Goal: Task Accomplishment & Management: Manage account settings

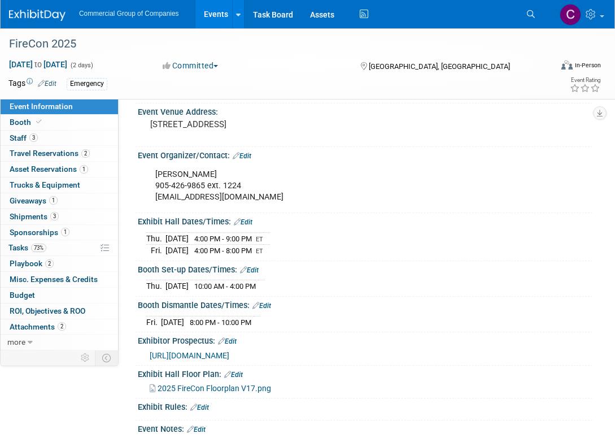
click at [28, 7] on link at bounding box center [44, 9] width 70 height 9
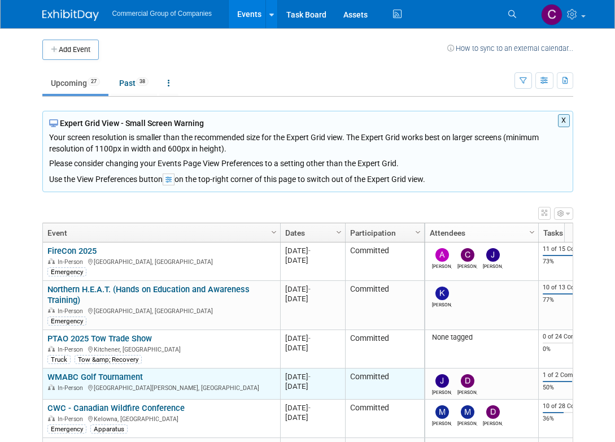
click at [118, 372] on link "WMABC Golf Tournament" at bounding box center [94, 377] width 95 height 10
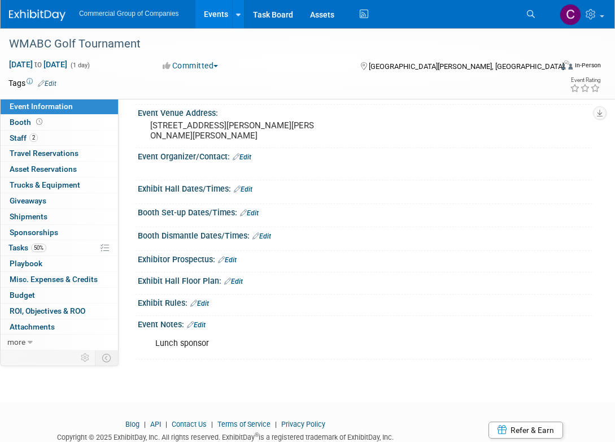
scroll to position [123, 0]
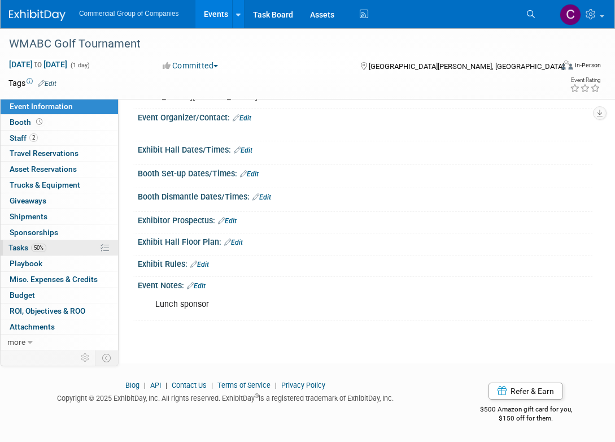
click at [41, 251] on span "50%" at bounding box center [38, 247] width 15 height 8
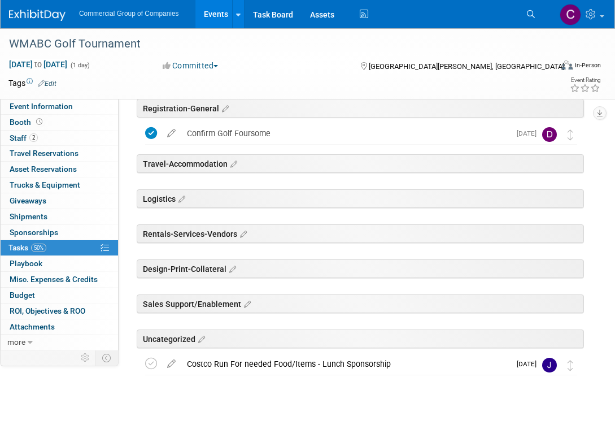
scroll to position [49, 0]
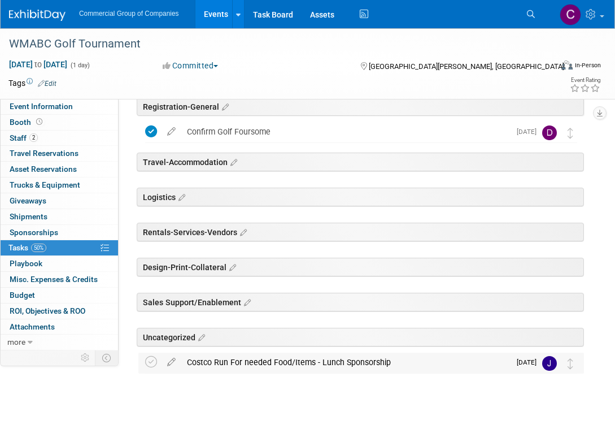
click at [294, 356] on div "Costco Run For needed Food/Items - Lunch Sponsorship" at bounding box center [345, 361] width 329 height 19
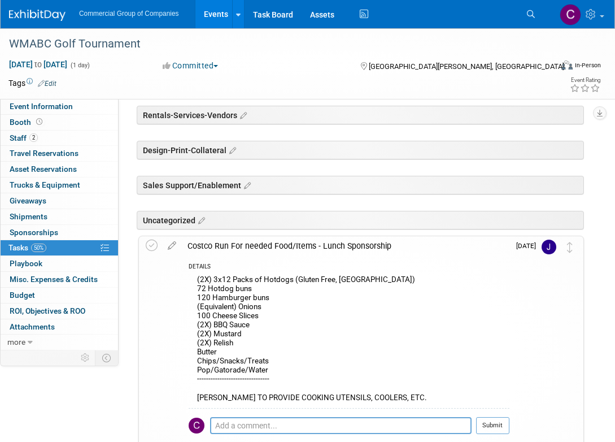
scroll to position [262, 0]
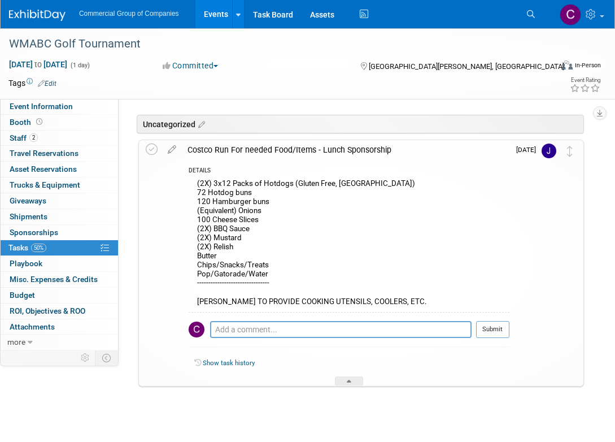
click at [277, 246] on div "(2X) 3x12 Packs of Hotdogs (Gluten Free, Kirkland) 72 Hotdog buns 120 Hamburger…" at bounding box center [349, 244] width 321 height 136
click at [197, 246] on div "(2X) 3x12 Packs of Hotdogs (Gluten Free, Kirkland) 72 Hotdog buns 120 Hamburger…" at bounding box center [349, 244] width 321 height 136
click at [167, 149] on icon at bounding box center [172, 147] width 20 height 14
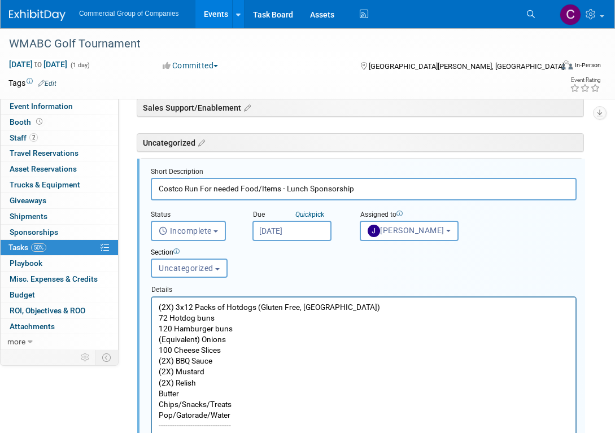
scroll to position [237, 0]
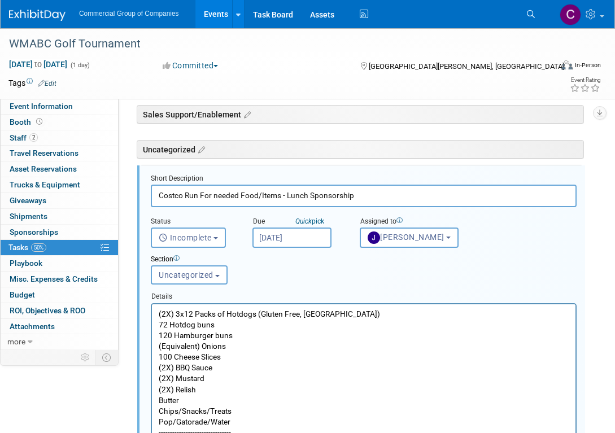
click at [167, 371] on p "(2X) 3x12 Packs of Hotdogs (Gluten Free, Kirkland) 72 Hotdog buns 120 Hamburger…" at bounding box center [364, 383] width 411 height 151
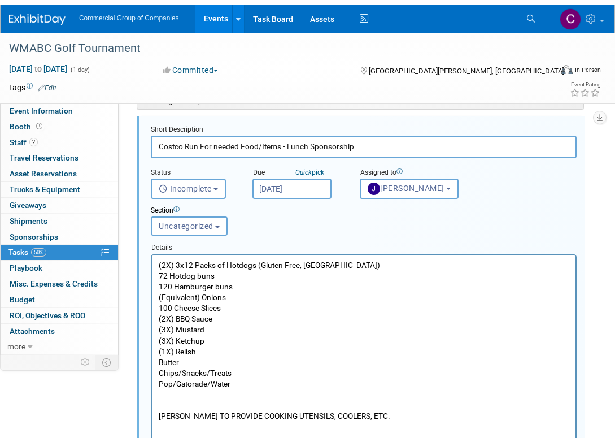
scroll to position [342, 0]
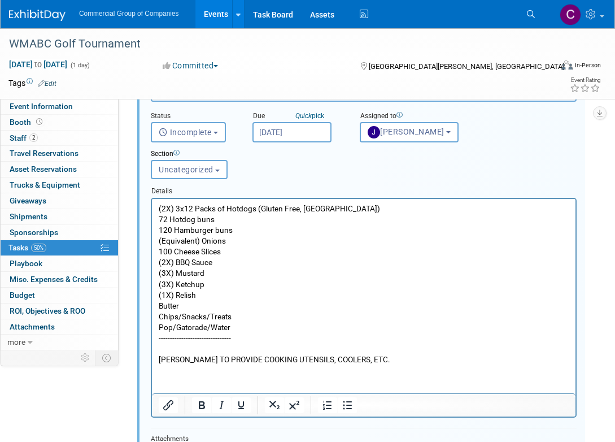
click at [240, 323] on p "(3X) Ketchup (1X) Relish Butter Chips/Snacks/Treats Pop/Gatorade/Water --------…" at bounding box center [364, 321] width 411 height 86
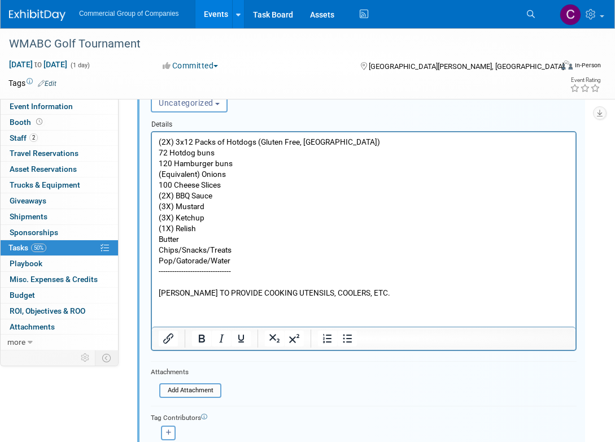
scroll to position [437, 0]
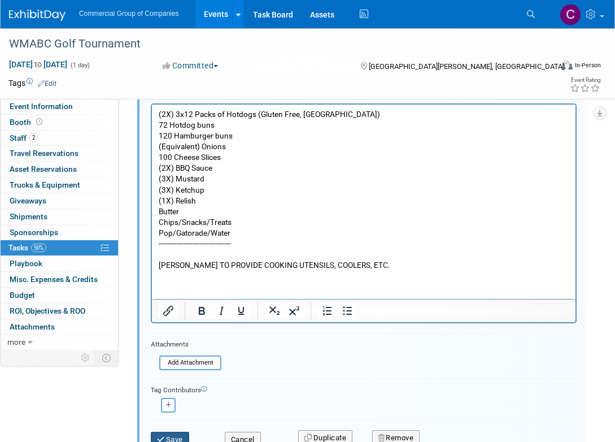
click at [177, 439] on button "Save" at bounding box center [170, 440] width 38 height 16
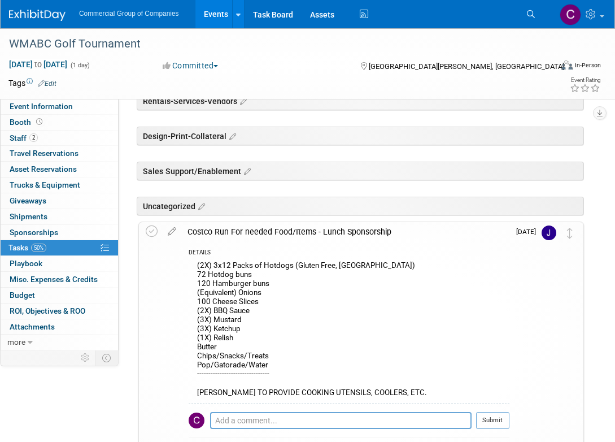
scroll to position [167, 0]
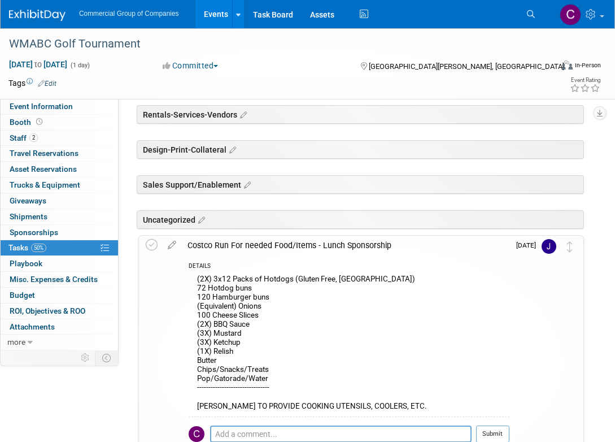
click at [390, 104] on div "Rentals-Services-Vendors" at bounding box center [358, 112] width 451 height 34
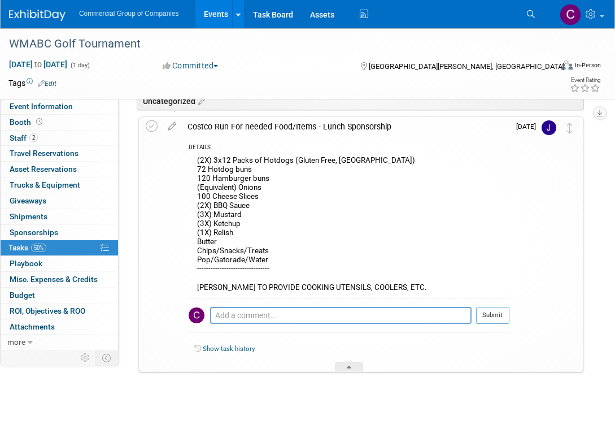
click at [450, 385] on div at bounding box center [358, 384] width 451 height 23
click at [315, 237] on div "(2X) 3x12 Packs of Hotdogs (Gluten Free, Kirkland) 72 Hotdog buns 120 Hamburger…" at bounding box center [349, 225] width 321 height 145
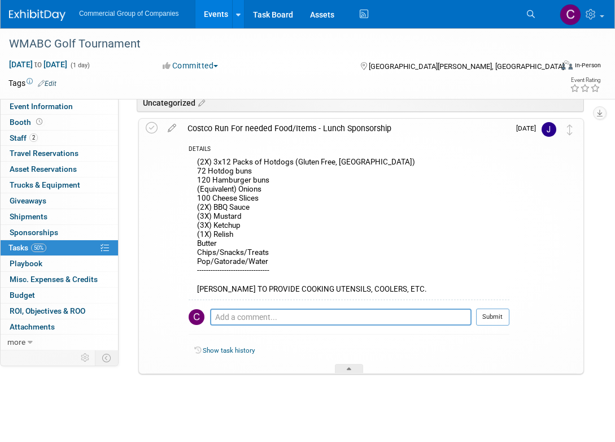
scroll to position [167, 0]
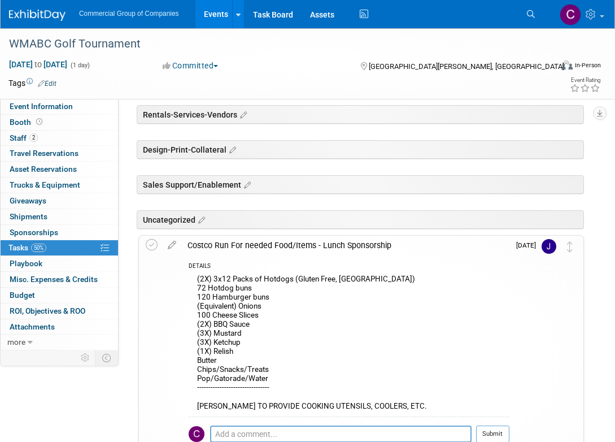
click at [190, 218] on div "Uncategorized" at bounding box center [360, 219] width 447 height 19
click at [211, 239] on div "Costco Run For needed Food/Items - Lunch Sponsorship" at bounding box center [346, 245] width 328 height 19
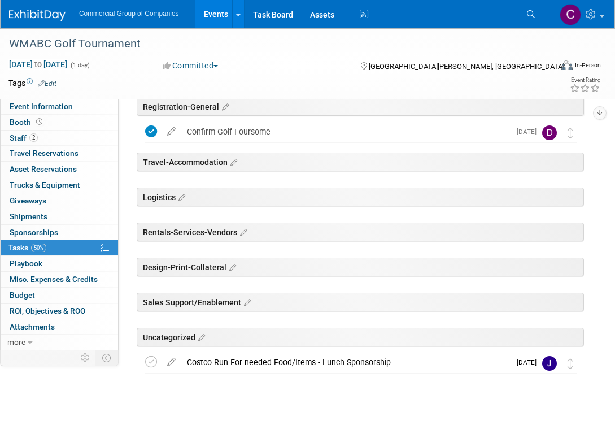
click at [292, 361] on div "Costco Run For needed Food/Items - Lunch Sponsorship" at bounding box center [345, 361] width 329 height 19
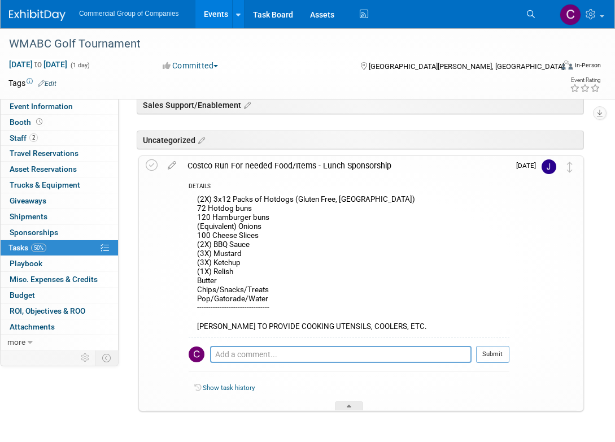
scroll to position [246, 0]
click at [17, 24] on div "Commercial Group of Companies Events Add Event Bulk Upload Events Shareable Eve…" at bounding box center [300, 14] width 583 height 28
click at [20, 20] on img at bounding box center [37, 15] width 56 height 11
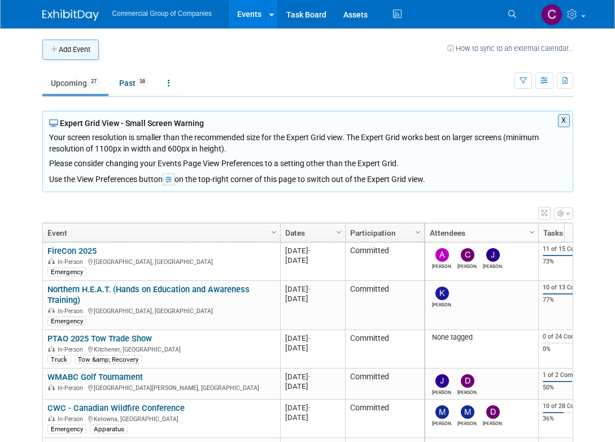
click at [89, 51] on button "Add Event" at bounding box center [70, 50] width 56 height 20
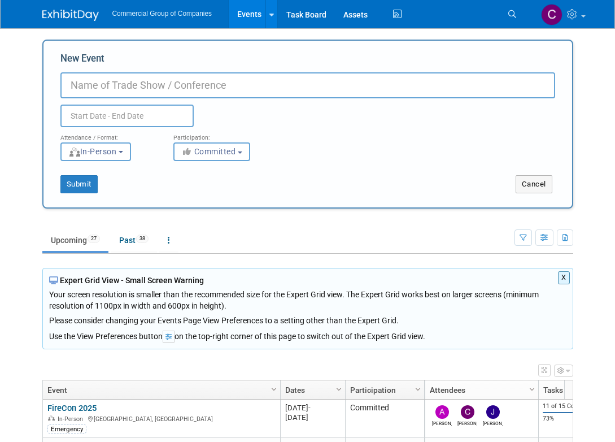
click at [146, 87] on input "New Event" at bounding box center [307, 85] width 495 height 26
type input "McNeilus Leadership Visit"
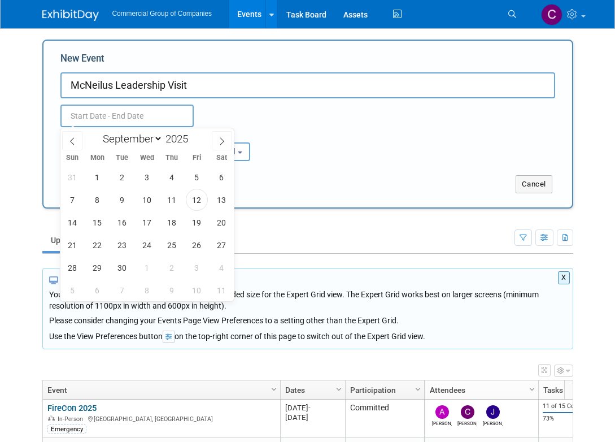
click at [143, 123] on input "text" at bounding box center [126, 115] width 133 height 23
click at [228, 143] on span at bounding box center [222, 140] width 20 height 19
select select "10"
click at [91, 206] on span "3" at bounding box center [97, 200] width 22 height 22
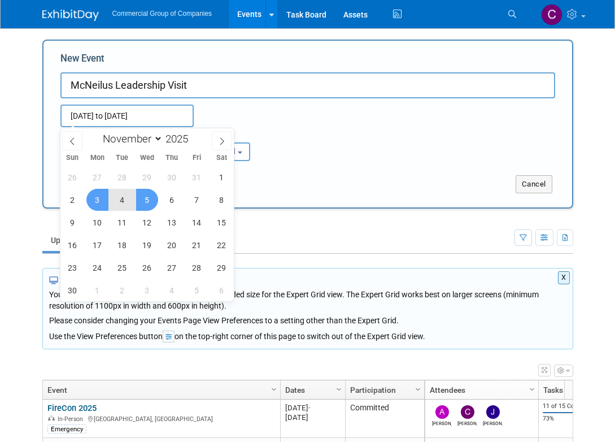
click at [149, 199] on span "5" at bounding box center [147, 200] width 22 height 22
type input "Nov 3, 2025 to Nov 5, 2025"
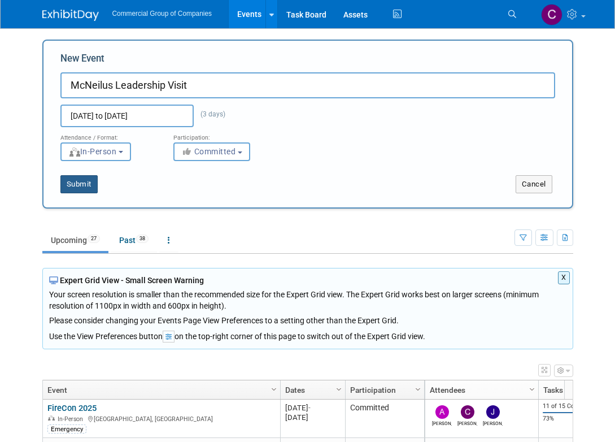
click at [79, 181] on button "Submit" at bounding box center [78, 184] width 37 height 18
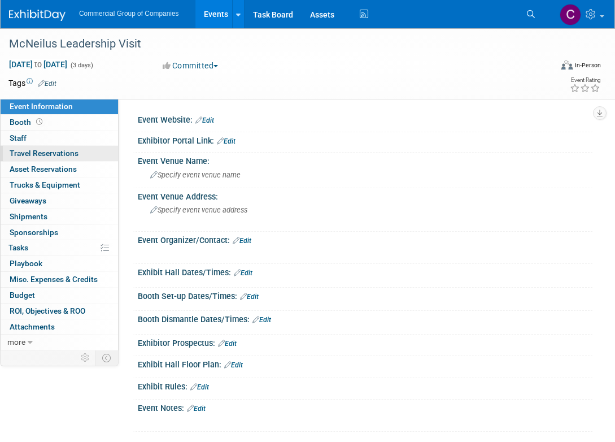
click at [59, 161] on div "0 Travel Reservations 0 Travel Reservations" at bounding box center [59, 154] width 117 height 16
click at [75, 152] on span "Travel Reservations 0" at bounding box center [44, 153] width 69 height 9
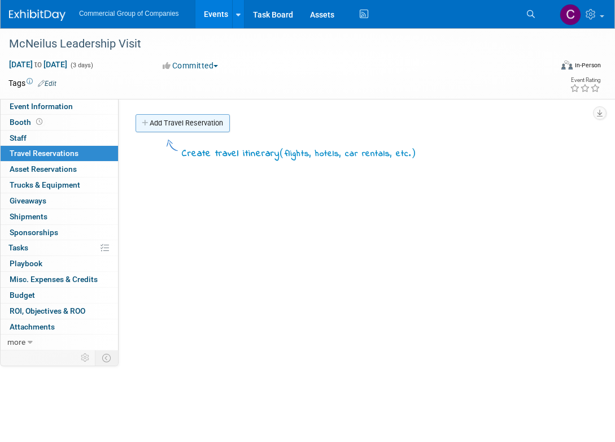
click at [162, 127] on link "Add Travel Reservation" at bounding box center [183, 123] width 94 height 18
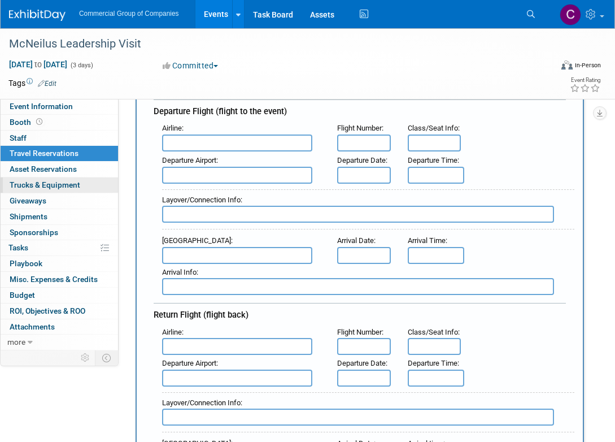
scroll to position [37, 0]
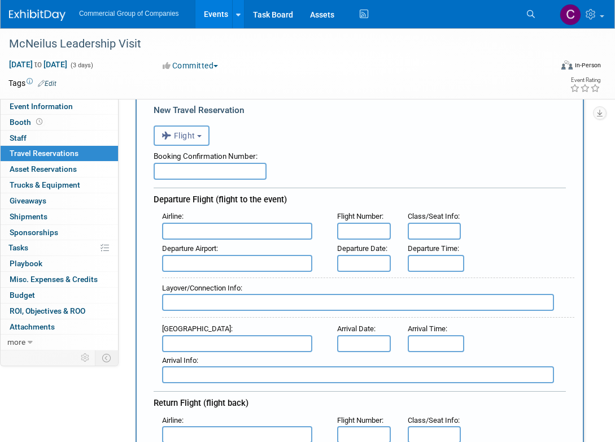
click at [180, 141] on button "Flight" at bounding box center [182, 135] width 56 height 20
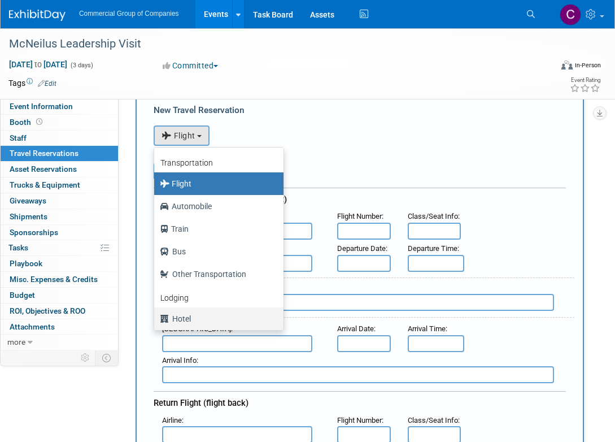
click at [181, 313] on label "Hotel" at bounding box center [216, 319] width 112 height 18
click at [156, 313] on input "Hotel" at bounding box center [152, 316] width 7 height 7
select select "6"
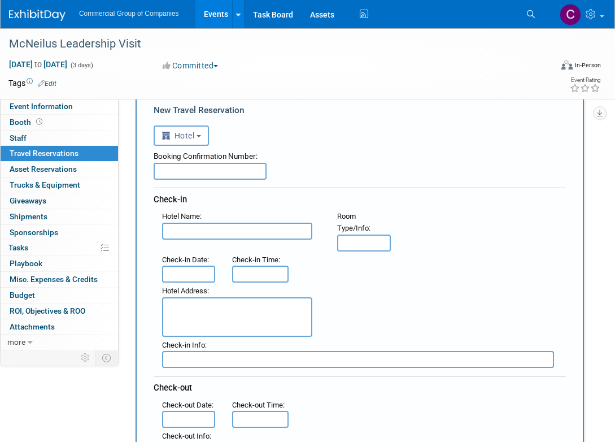
click at [171, 172] on input "text" at bounding box center [210, 171] width 113 height 17
paste input "10645686"
type input "10645686"
click at [213, 230] on input "text" at bounding box center [237, 231] width 150 height 17
type input "[GEOGRAPHIC_DATA]"
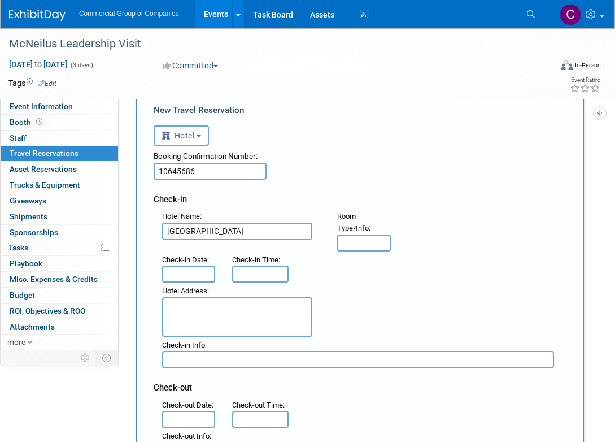
click at [178, 273] on input "text" at bounding box center [188, 273] width 53 height 17
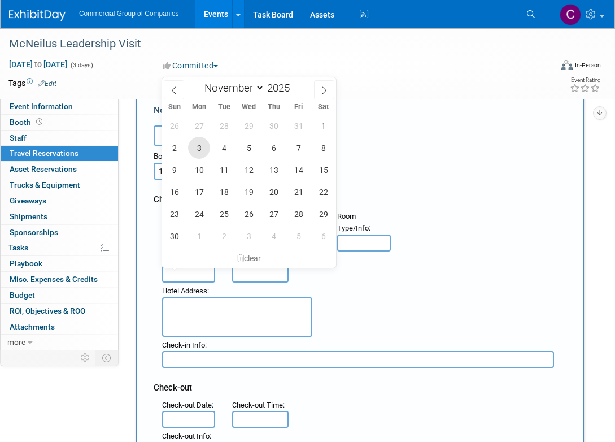
drag, startPoint x: 188, startPoint y: 146, endPoint x: 194, endPoint y: 145, distance: 6.3
click at [189, 146] on div "26 27 28 29 30 31 1 2 3 4 5 6 7 8 9 10 11 12 13 14 15 16 17 18 19 20 21 22 23 2…" at bounding box center [249, 181] width 174 height 132
click at [202, 145] on span "3" at bounding box center [199, 148] width 22 height 22
type input "[DATE]"
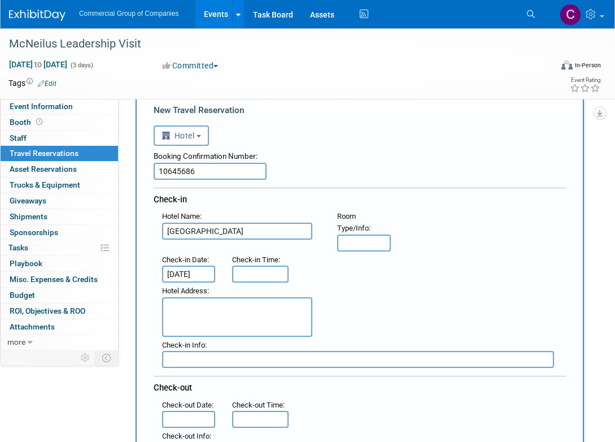
type input "3:00 PM"
click at [250, 270] on input "3:00 PM" at bounding box center [260, 273] width 56 height 17
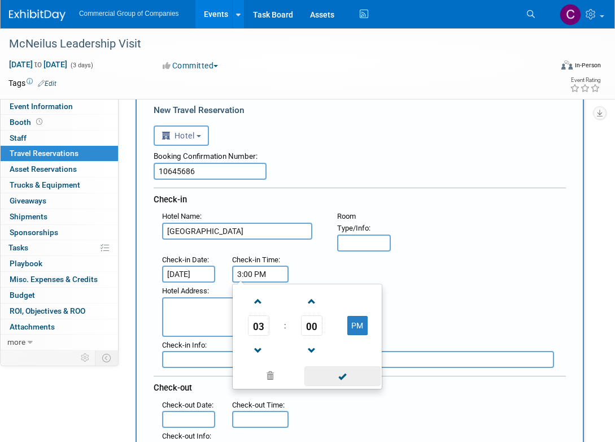
click at [340, 384] on span at bounding box center [342, 376] width 76 height 20
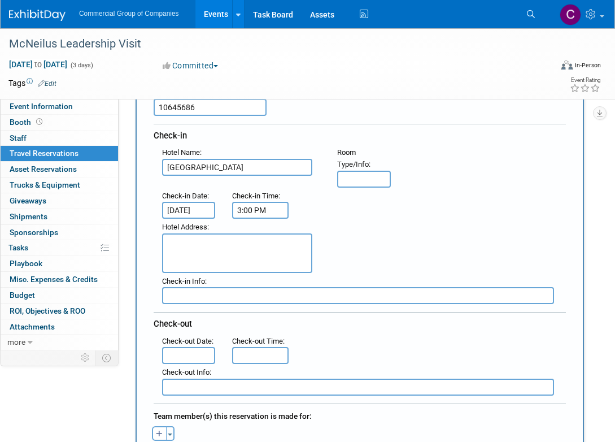
scroll to position [136, 0]
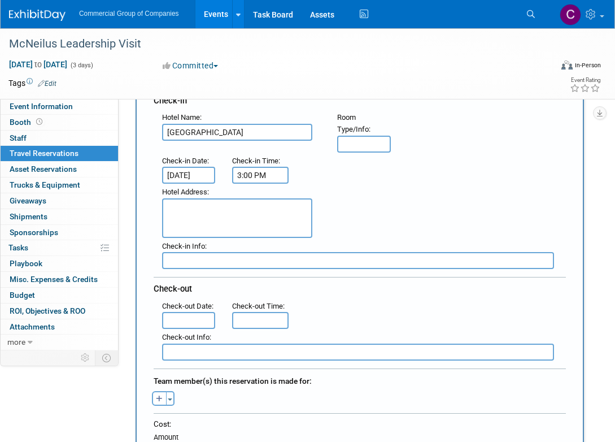
click at [182, 316] on input "text" at bounding box center [188, 320] width 53 height 17
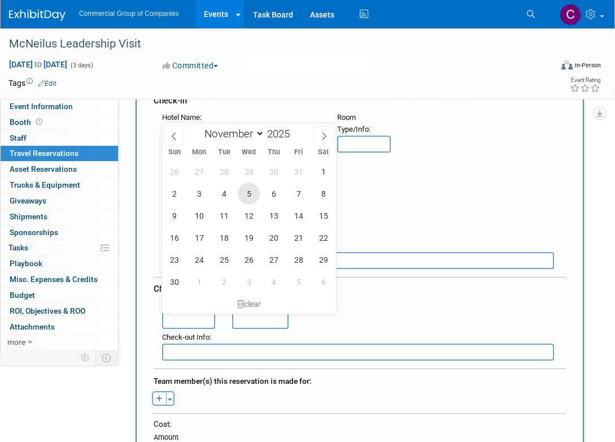
click at [252, 194] on span "5" at bounding box center [249, 193] width 22 height 22
type input "[DATE]"
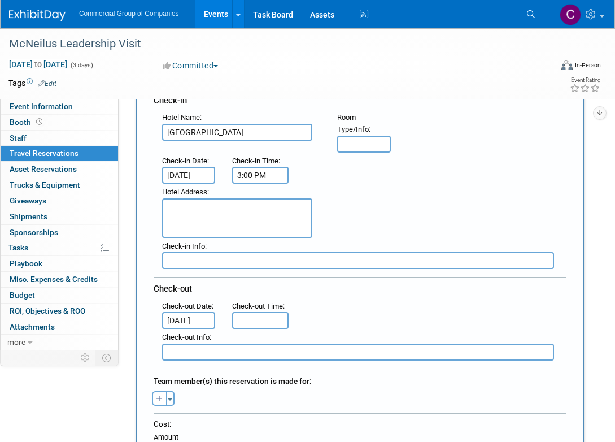
type input "11:00 AM"
click at [239, 317] on input "11:00 AM" at bounding box center [260, 320] width 56 height 17
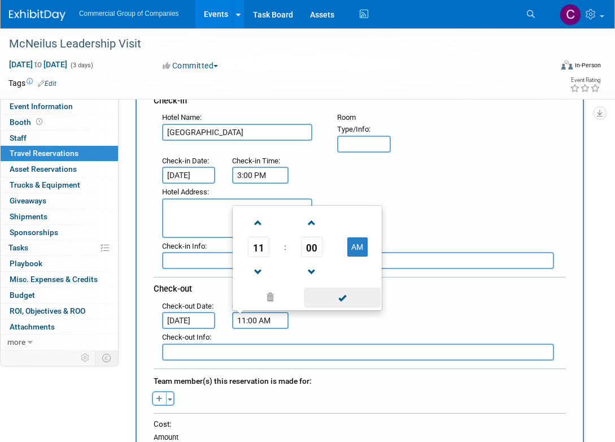
click at [349, 295] on span at bounding box center [342, 297] width 76 height 20
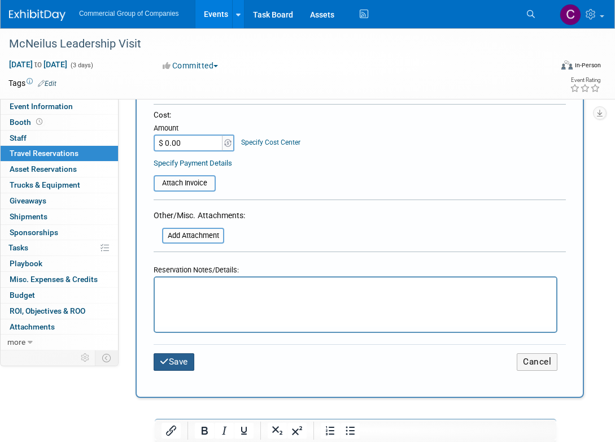
click at [180, 353] on button "Save" at bounding box center [174, 362] width 41 height 18
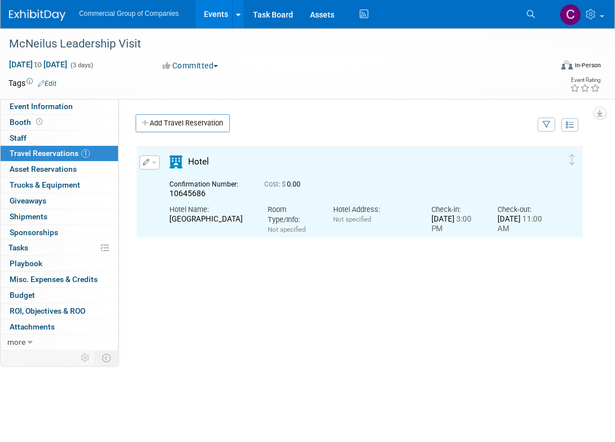
scroll to position [0, 0]
click at [151, 165] on button "button" at bounding box center [150, 162] width 20 height 14
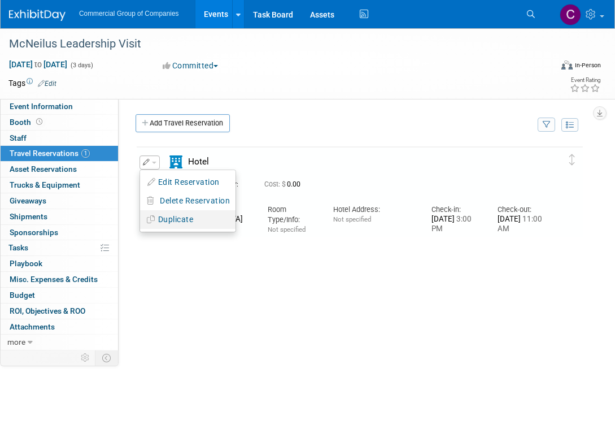
click at [174, 217] on button "Duplicate" at bounding box center [187, 219] width 95 height 16
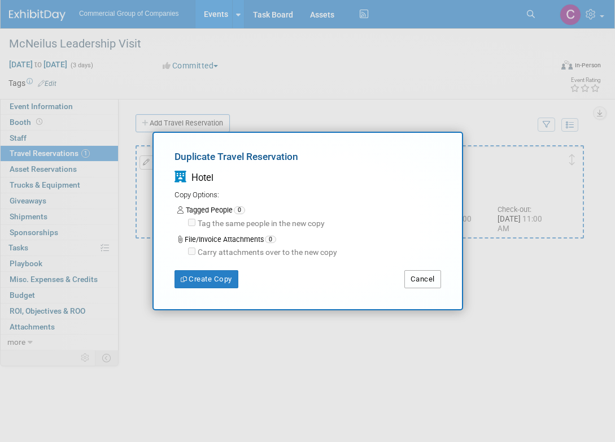
click at [413, 279] on button "Cancel" at bounding box center [422, 279] width 37 height 18
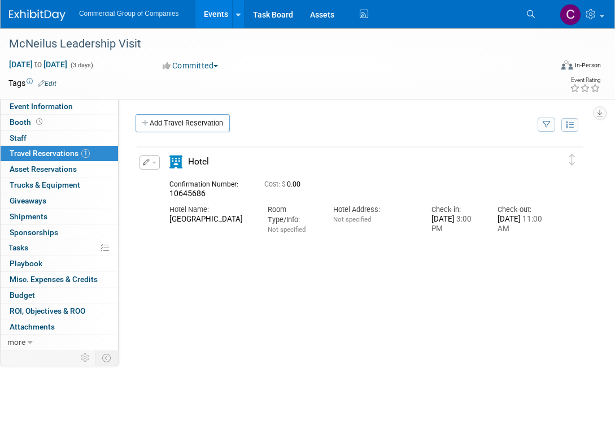
click at [152, 168] on button "button" at bounding box center [150, 162] width 20 height 14
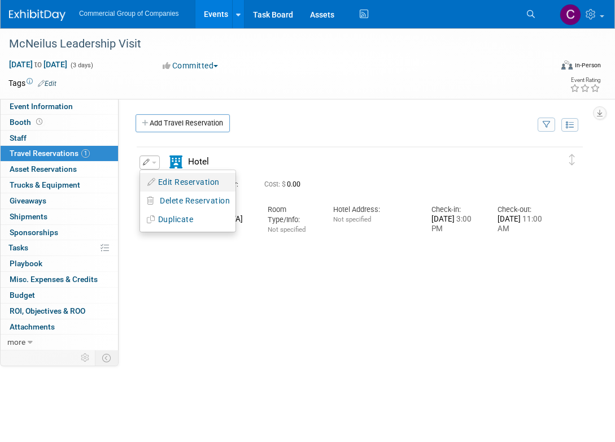
click at [165, 181] on button "Edit Reservation" at bounding box center [187, 182] width 95 height 16
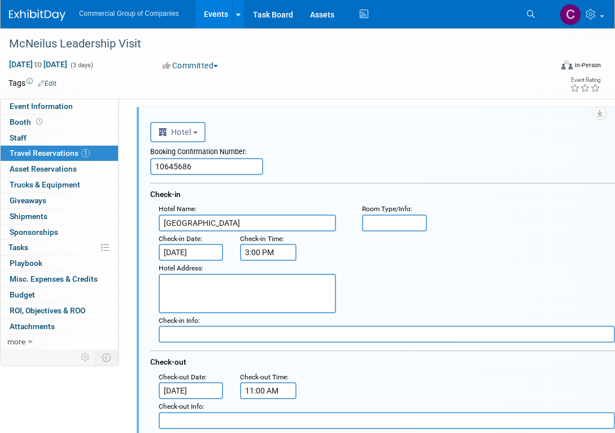
scroll to position [245, 0]
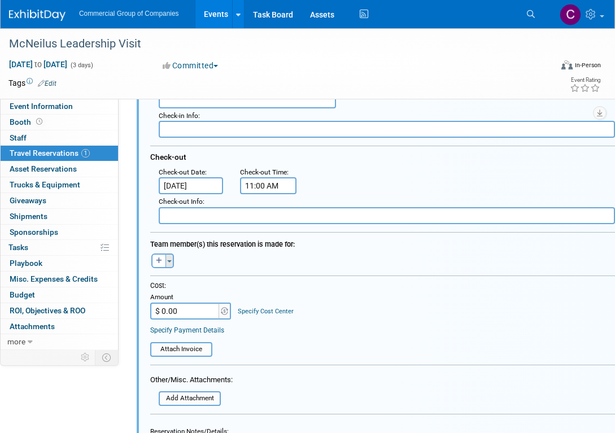
click at [171, 259] on button "Toggle Dropdown" at bounding box center [169, 261] width 8 height 15
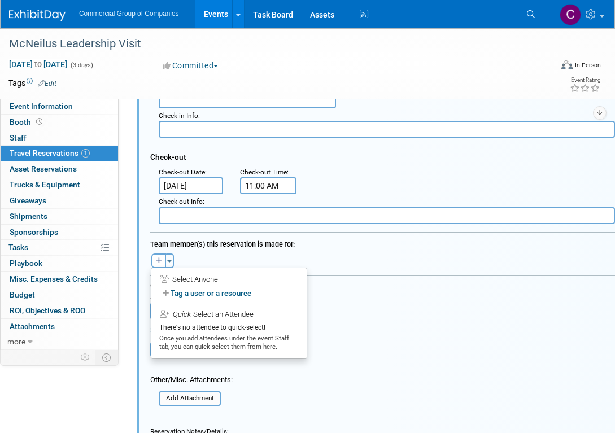
click at [213, 278] on div "Select Anyone" at bounding box center [229, 279] width 138 height 11
click at [208, 287] on label "Tag a user or a resource" at bounding box center [229, 293] width 138 height 16
select select
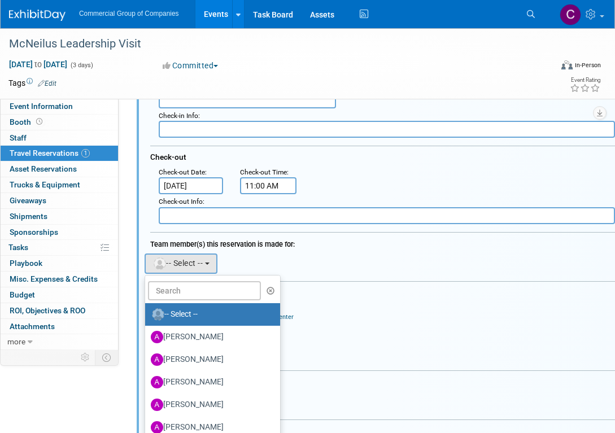
click at [265, 289] on button "button" at bounding box center [270, 290] width 13 height 17
click at [340, 294] on div "Cost:" at bounding box center [390, 292] width 480 height 10
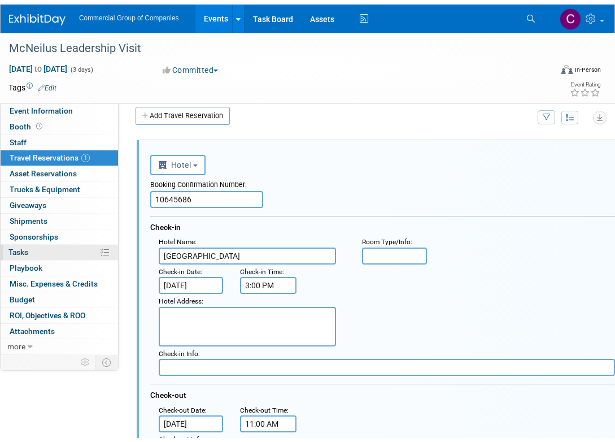
scroll to position [0, 0]
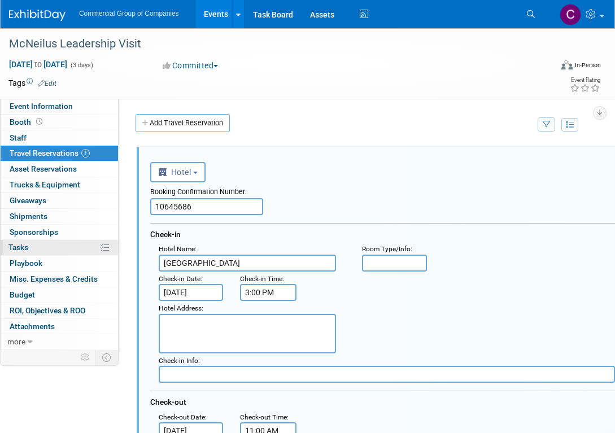
click at [73, 252] on link "0% Tasks 0%" at bounding box center [59, 247] width 117 height 15
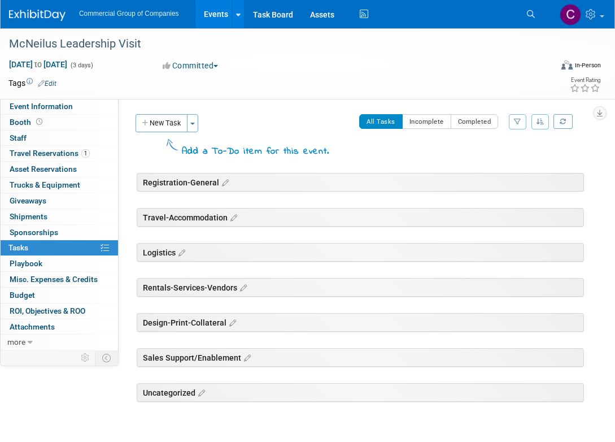
click at [200, 283] on div "Rentals-Services-Vendors" at bounding box center [360, 287] width 447 height 19
click at [232, 286] on div "Rentals-Services-Vendors" at bounding box center [360, 287] width 447 height 19
click at [164, 116] on button "New Task" at bounding box center [162, 123] width 52 height 18
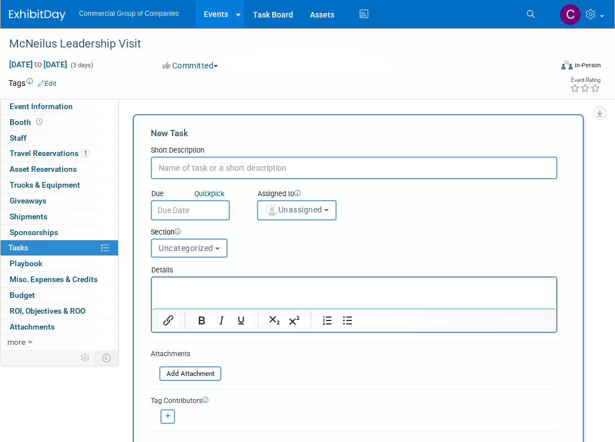
click at [351, 178] on input "text" at bounding box center [354, 167] width 407 height 23
type input "Menu Submissions to [GEOGRAPHIC_DATA]"
click at [277, 206] on img "button" at bounding box center [272, 210] width 12 height 12
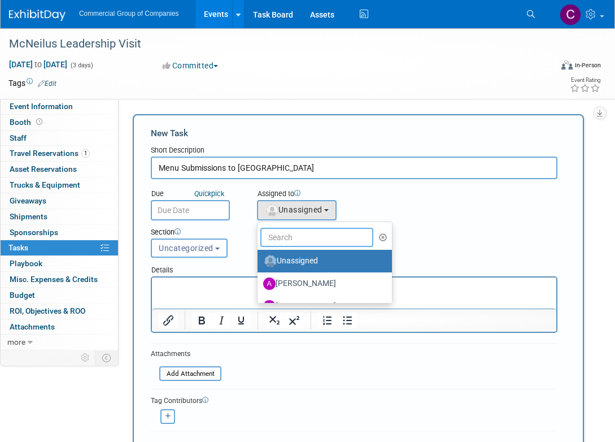
click at [325, 235] on input "text" at bounding box center [316, 237] width 113 height 19
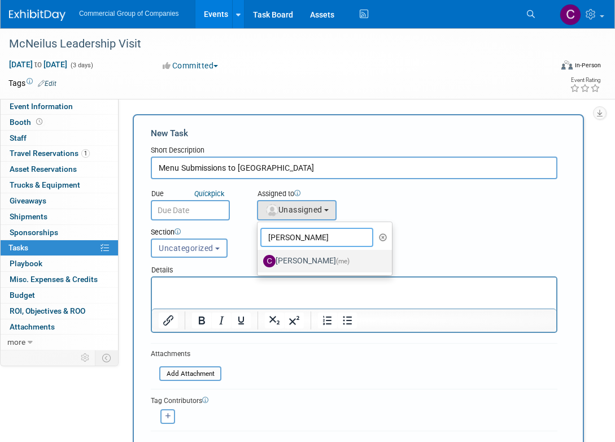
type input "[PERSON_NAME]"
click at [345, 255] on label "[PERSON_NAME] (me)" at bounding box center [322, 261] width 118 height 18
click at [259, 256] on input "[PERSON_NAME] (me)" at bounding box center [255, 259] width 7 height 7
select select "1bf77cdd-794e-41e5-92c8-c5ff4e4784cf"
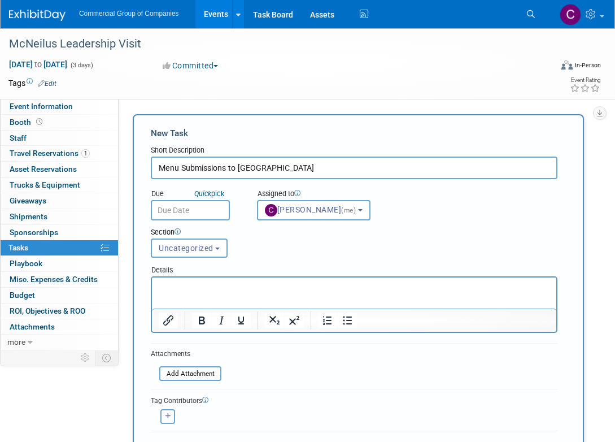
click at [162, 211] on input "text" at bounding box center [190, 210] width 79 height 20
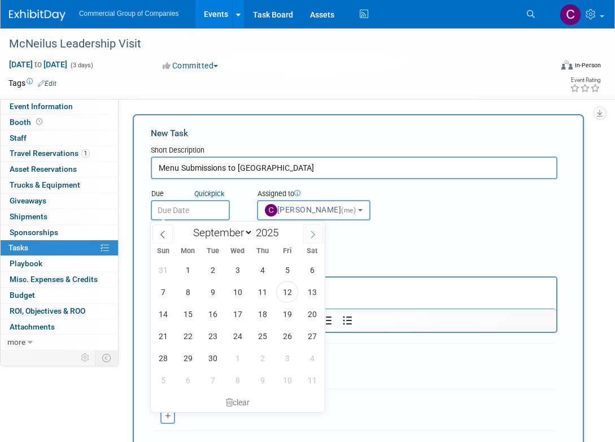
click at [315, 241] on span at bounding box center [313, 233] width 20 height 19
select select "9"
click at [192, 333] on span "20" at bounding box center [188, 336] width 22 height 22
type input "[DATE]"
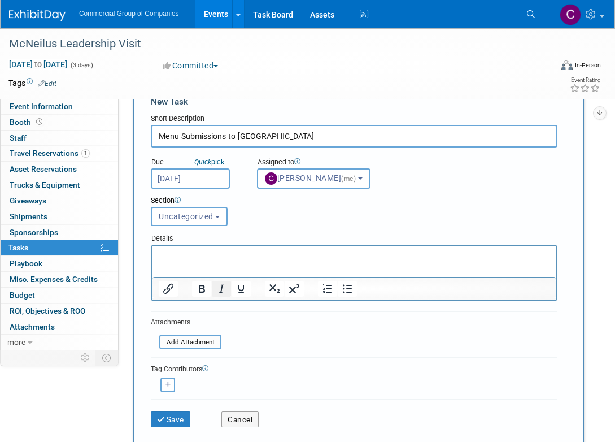
scroll to position [82, 0]
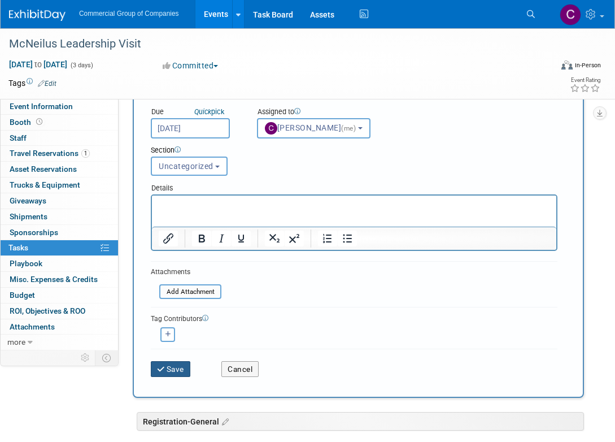
click at [158, 371] on icon "submit" at bounding box center [162, 369] width 10 height 8
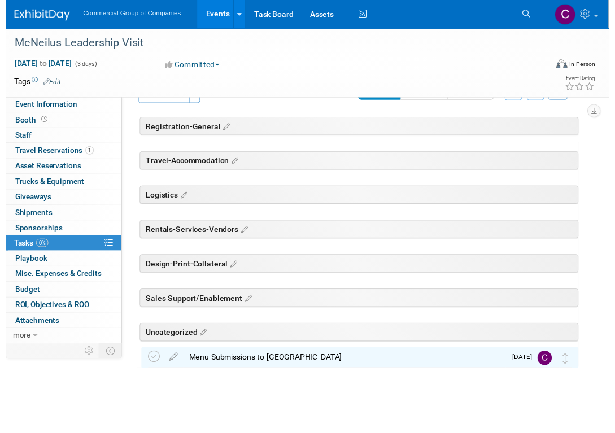
scroll to position [29, 0]
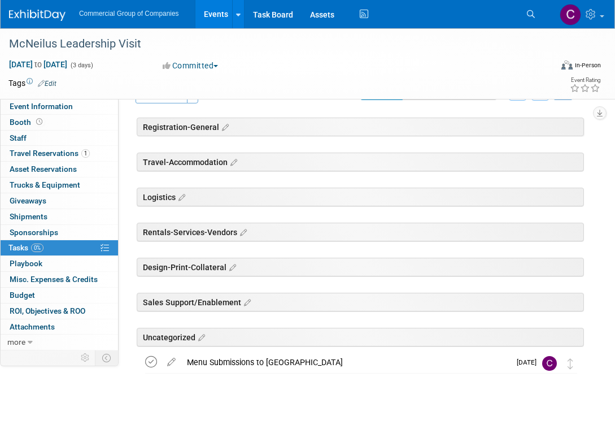
click at [152, 359] on icon at bounding box center [151, 362] width 12 height 12
click at [150, 365] on icon at bounding box center [151, 362] width 12 height 12
click at [164, 360] on icon at bounding box center [172, 359] width 20 height 14
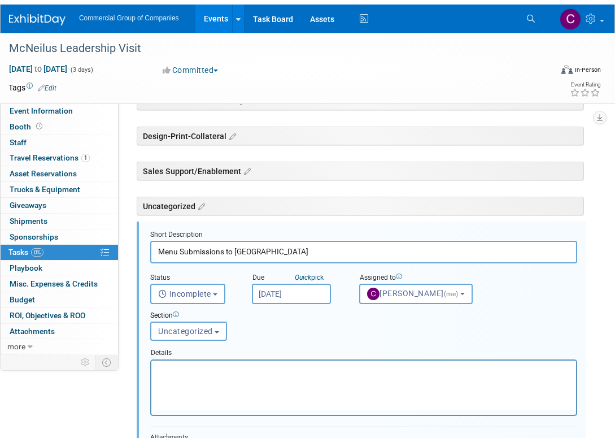
scroll to position [216, 0]
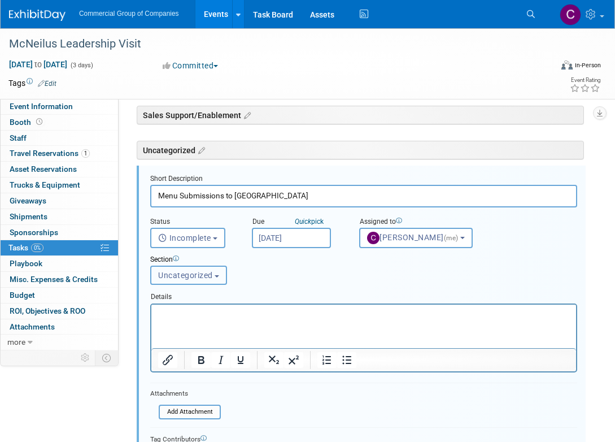
click at [185, 278] on span "Uncategorized" at bounding box center [185, 275] width 55 height 9
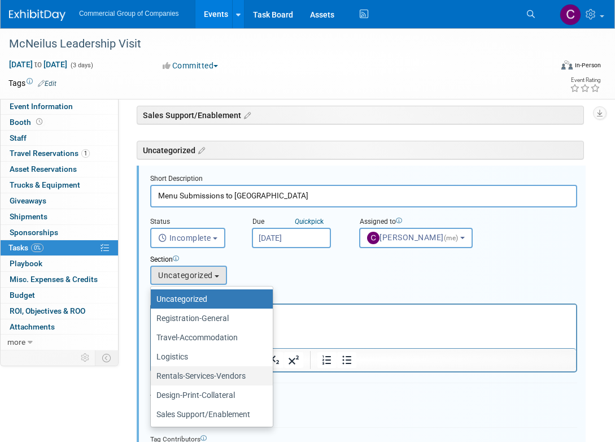
click at [193, 375] on label "Rentals-Services-Vendors" at bounding box center [208, 375] width 105 height 15
click at [152, 375] on input "Rentals-Services-Vendors" at bounding box center [148, 375] width 7 height 7
select select "11274682"
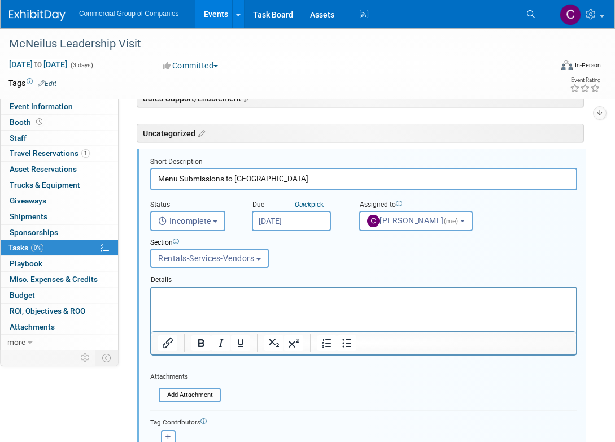
scroll to position [335, 0]
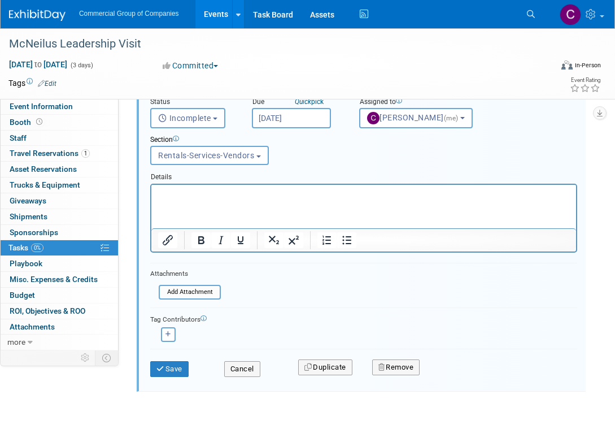
click at [175, 360] on div "Save" at bounding box center [179, 365] width 74 height 23
click at [177, 371] on button "Save" at bounding box center [169, 369] width 38 height 16
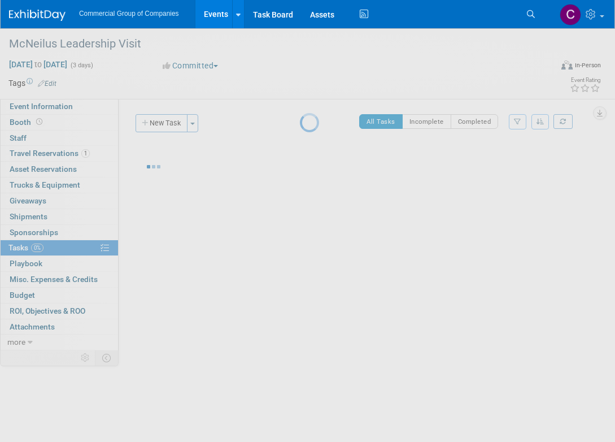
scroll to position [0, 0]
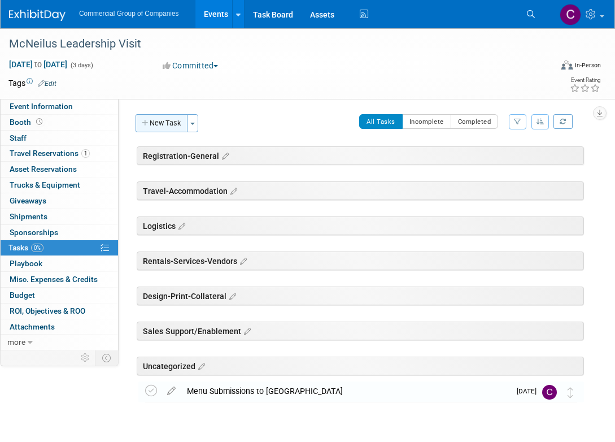
click at [171, 121] on button "New Task" at bounding box center [162, 123] width 52 height 18
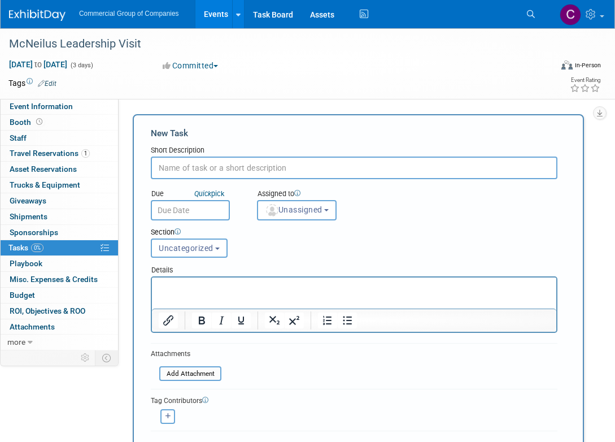
click at [204, 162] on input "text" at bounding box center [354, 167] width 407 height 23
type input "Final Guest List submitted to Sandbar"
click at [319, 206] on span "Unassigned" at bounding box center [294, 209] width 58 height 9
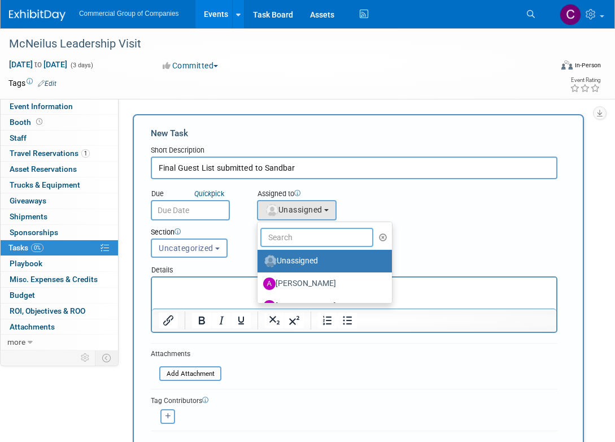
click at [306, 231] on input "text" at bounding box center [316, 237] width 113 height 19
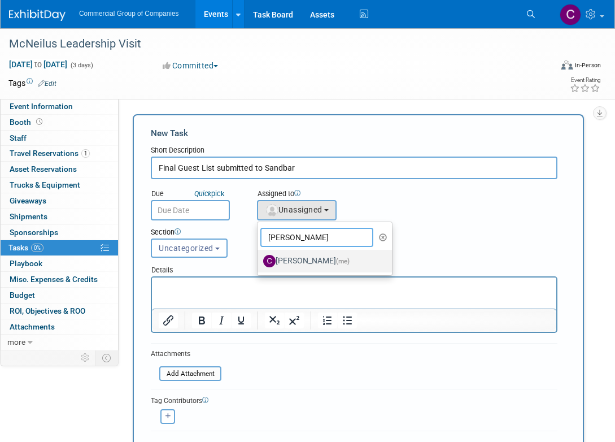
type input "[PERSON_NAME]"
click at [321, 255] on label "[PERSON_NAME] (me)" at bounding box center [322, 261] width 118 height 18
click at [259, 256] on input "[PERSON_NAME] (me)" at bounding box center [255, 259] width 7 height 7
select select "1bf77cdd-794e-41e5-92c8-c5ff4e4784cf"
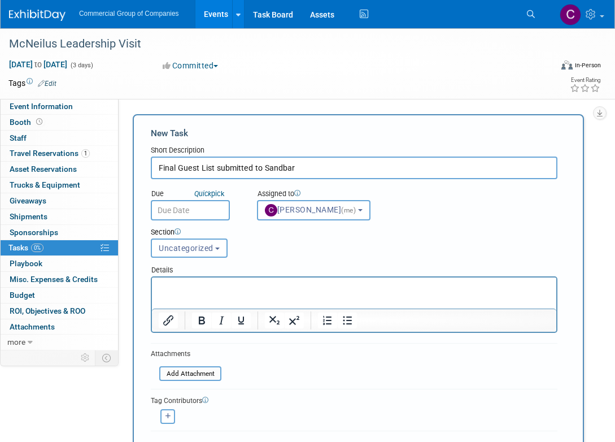
click at [186, 210] on input "text" at bounding box center [190, 210] width 79 height 20
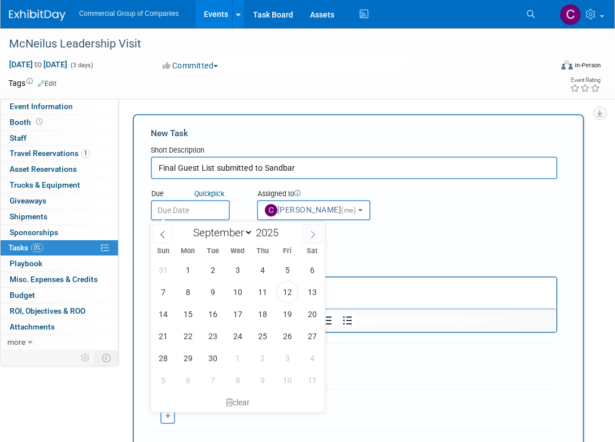
click at [310, 237] on icon at bounding box center [313, 234] width 8 height 8
select select "10"
click at [279, 271] on span "31" at bounding box center [287, 270] width 22 height 22
type input "[DATE]"
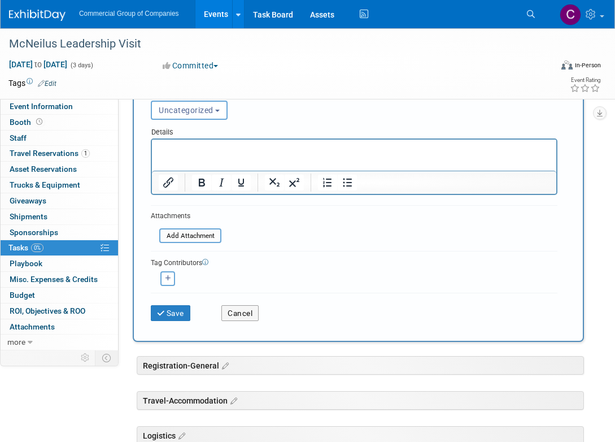
scroll to position [169, 0]
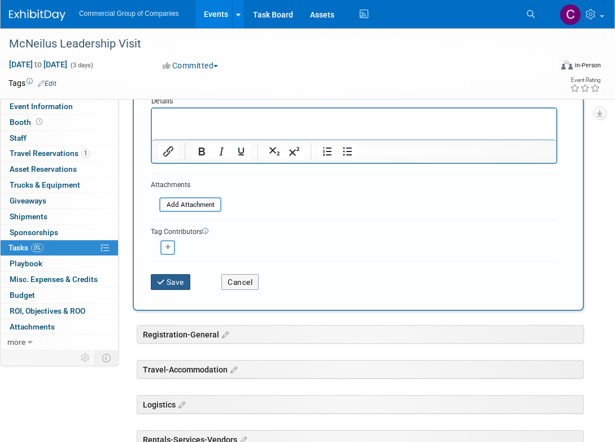
click at [159, 281] on icon "submit" at bounding box center [162, 282] width 10 height 8
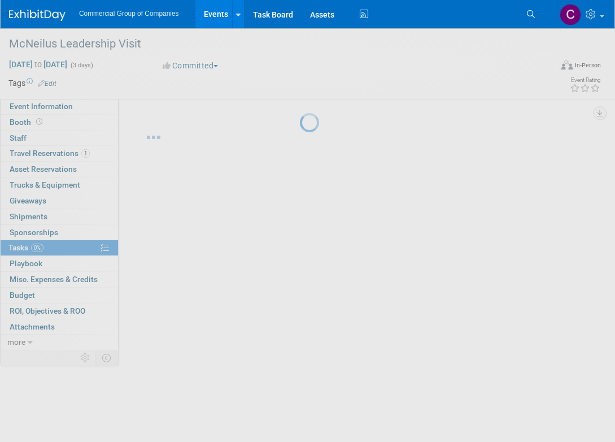
scroll to position [0, 0]
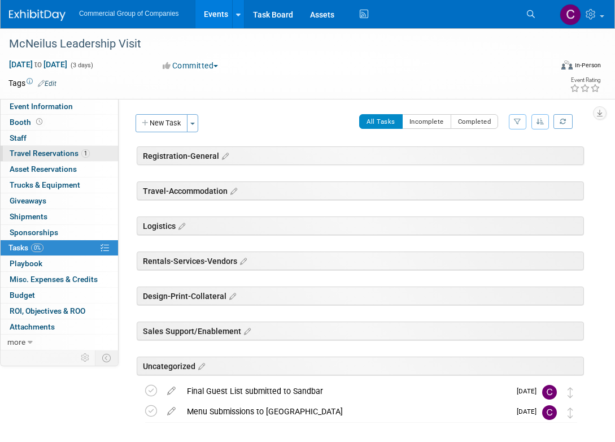
click at [77, 155] on span "Travel Reservations 1" at bounding box center [50, 153] width 80 height 9
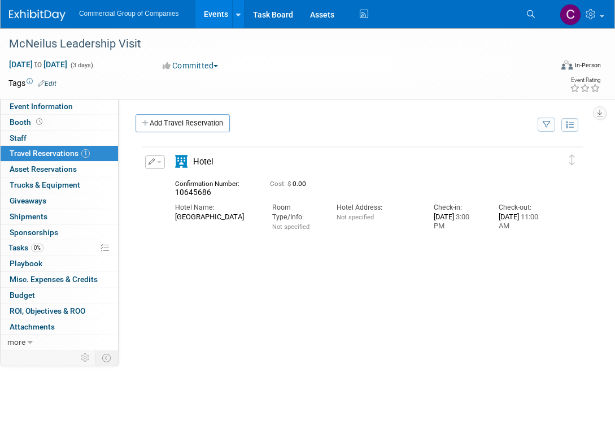
click at [159, 163] on span "button" at bounding box center [159, 162] width 5 height 2
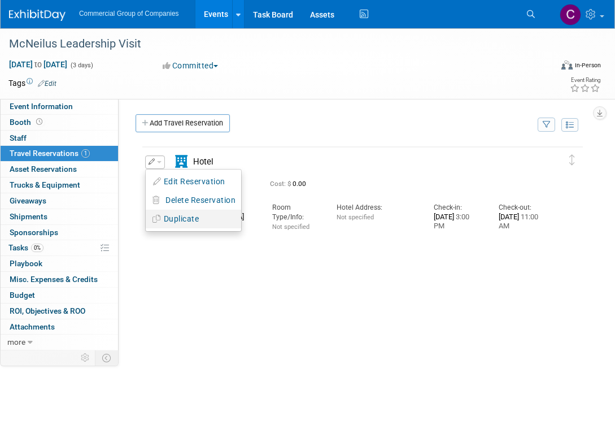
click at [176, 210] on li "Duplicate" at bounding box center [193, 219] width 95 height 19
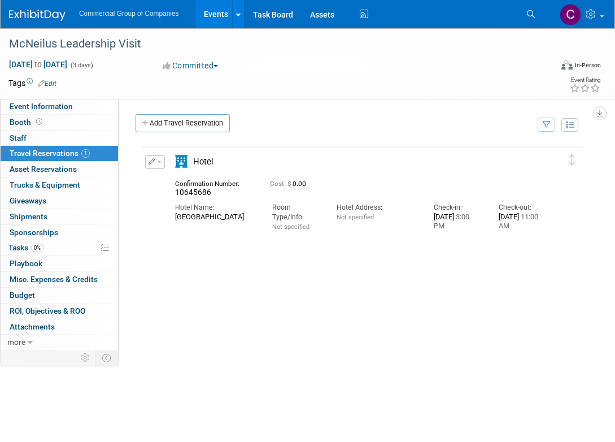
click at [160, 161] on button "button" at bounding box center [155, 162] width 20 height 14
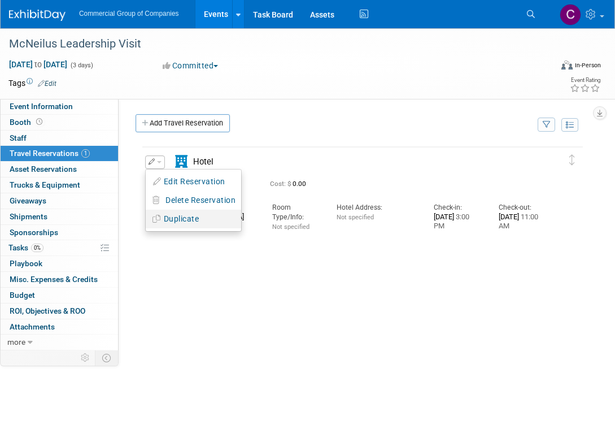
click at [167, 221] on button "Duplicate" at bounding box center [193, 219] width 95 height 16
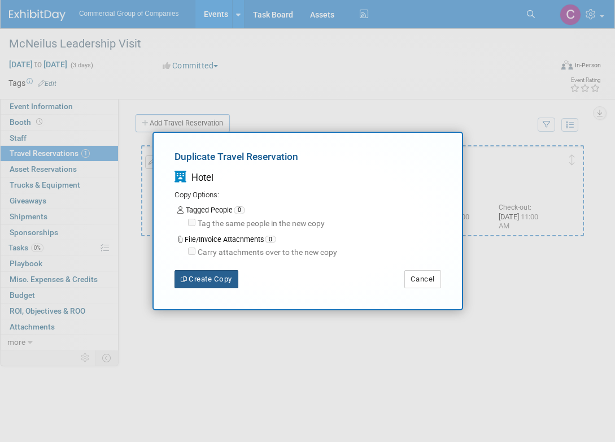
click at [207, 278] on button "Create Copy" at bounding box center [207, 279] width 64 height 18
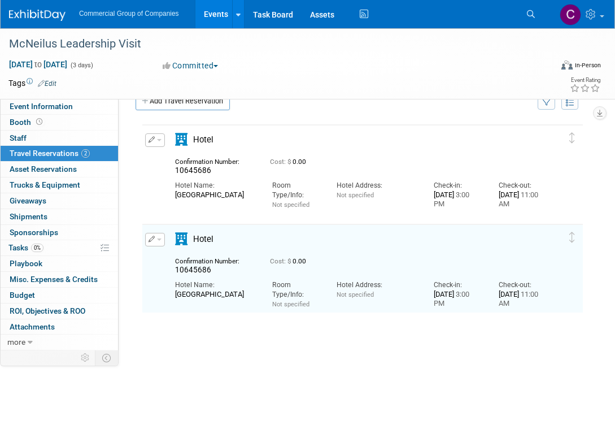
click at [163, 240] on button "button" at bounding box center [155, 240] width 20 height 14
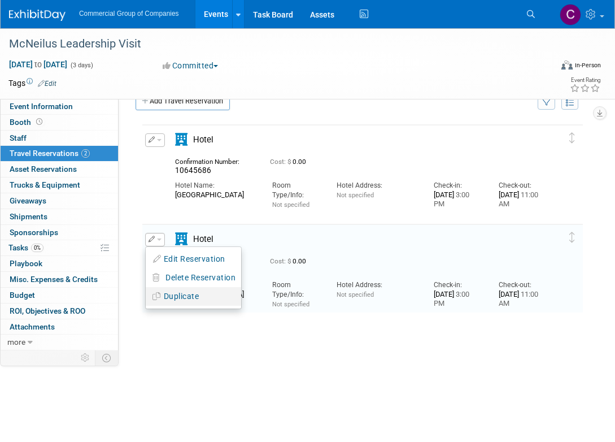
click at [160, 288] on li "Duplicate" at bounding box center [193, 296] width 95 height 19
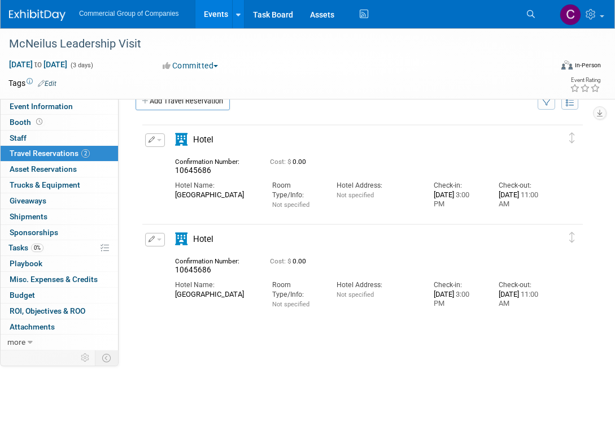
click at [159, 239] on span "button" at bounding box center [159, 239] width 5 height 2
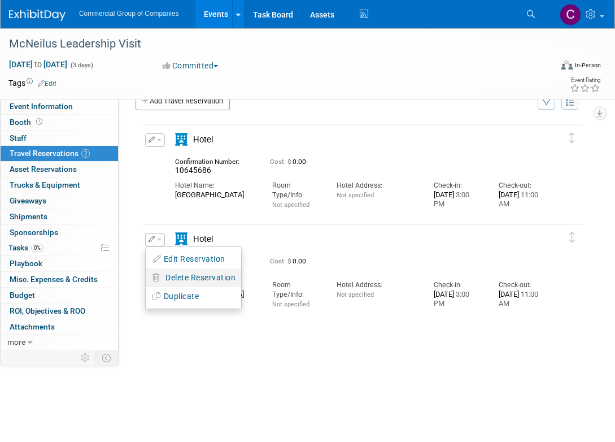
click at [168, 272] on button "Delete Reservation" at bounding box center [193, 277] width 95 height 16
click at [276, 288] on icon at bounding box center [275, 287] width 7 height 6
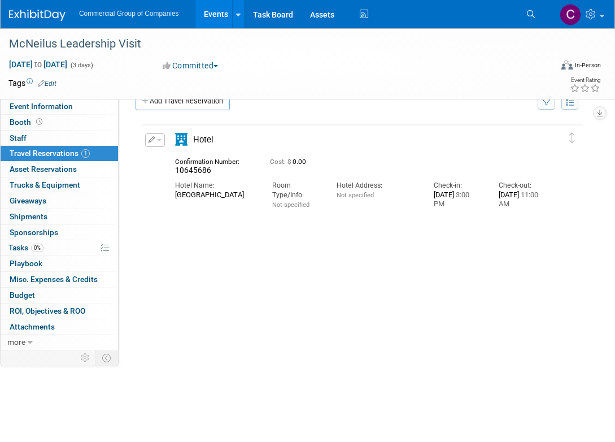
click at [162, 147] on button "button" at bounding box center [155, 140] width 20 height 14
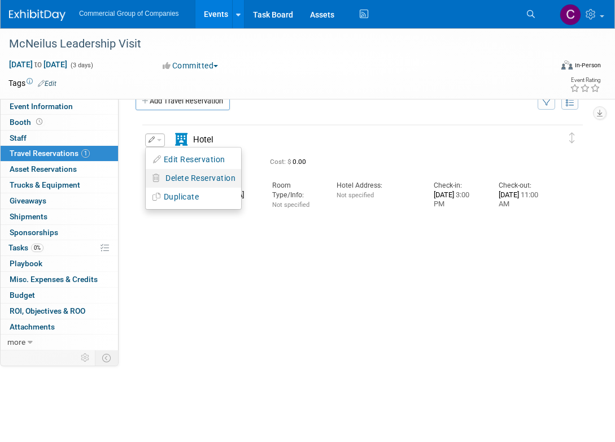
click at [169, 171] on button "Delete Reservation" at bounding box center [193, 178] width 95 height 16
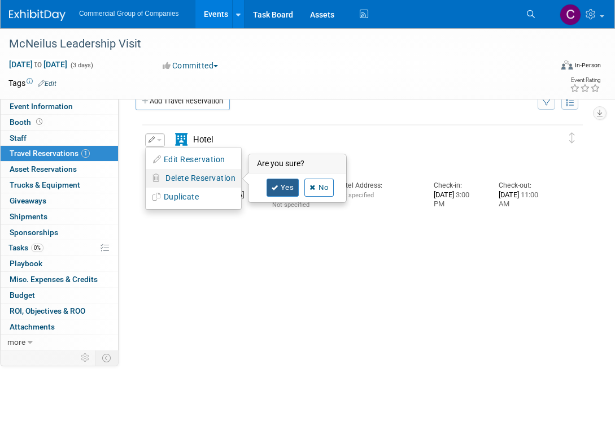
click at [286, 189] on link "Yes" at bounding box center [283, 187] width 33 height 18
